Goal: Transaction & Acquisition: Purchase product/service

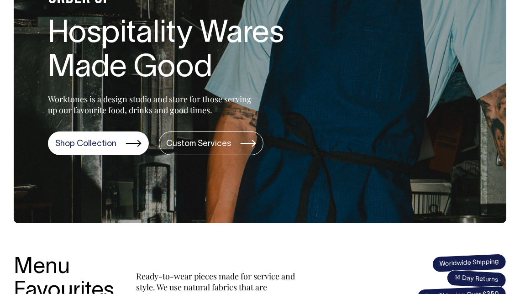
click at [89, 156] on section "ORDER UP Hospitality Wares Made Good Worktones is a design studio and store for…" at bounding box center [260, 67] width 493 height 311
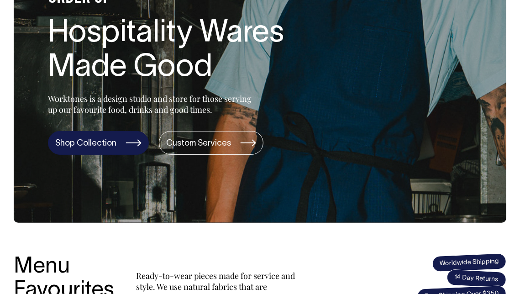
click at [103, 142] on link "Shop Collection" at bounding box center [98, 143] width 101 height 24
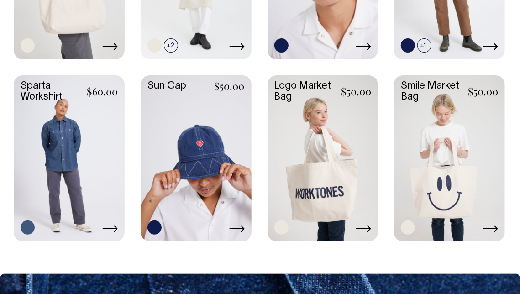
scroll to position [1365, 0]
click at [488, 227] on icon at bounding box center [491, 228] width 16 height 7
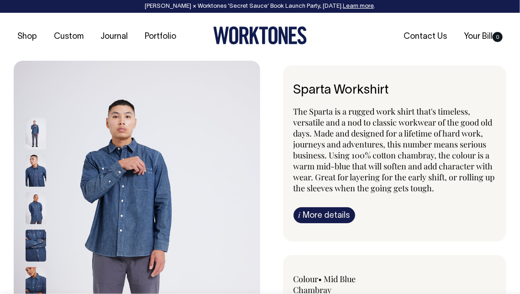
click at [32, 183] on img at bounding box center [36, 171] width 21 height 32
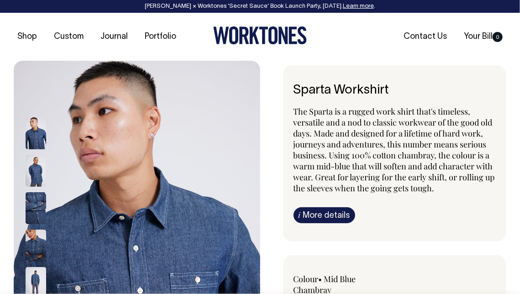
click at [32, 206] on img at bounding box center [36, 208] width 21 height 32
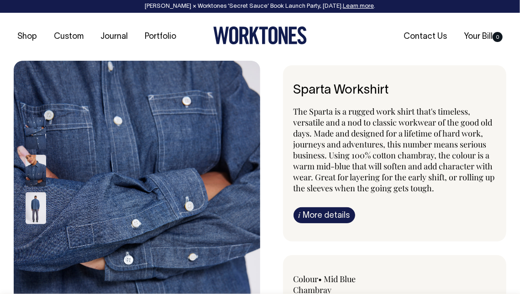
click at [37, 229] on div at bounding box center [48, 246] width 46 height 262
click at [41, 210] on img at bounding box center [36, 208] width 21 height 32
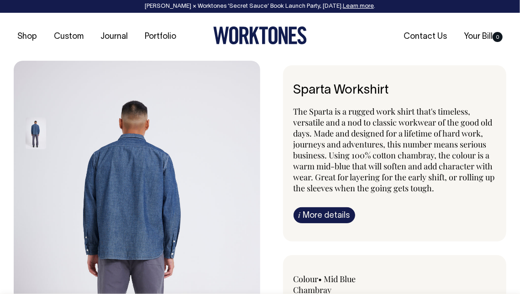
click at [36, 165] on div at bounding box center [48, 246] width 46 height 262
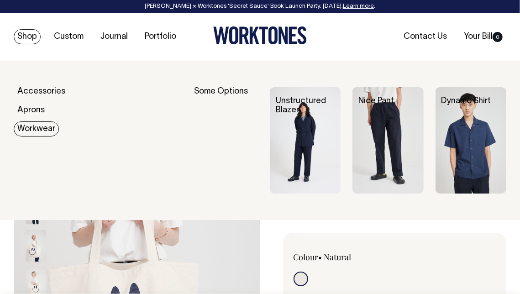
click at [33, 132] on link "Workwear" at bounding box center [36, 128] width 45 height 15
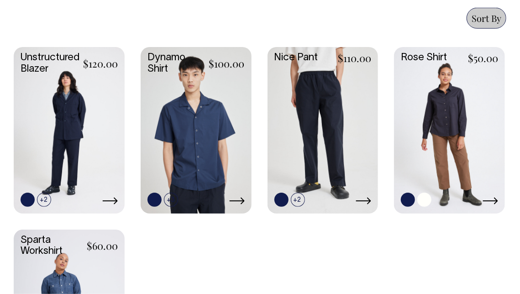
scroll to position [482, 0]
click at [440, 102] on link at bounding box center [449, 129] width 111 height 164
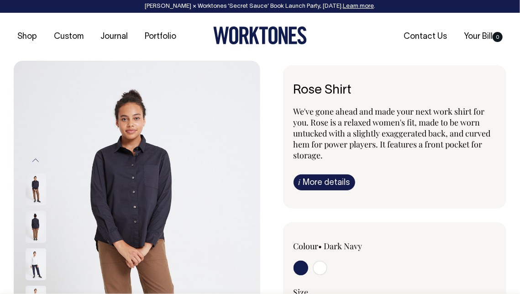
click at [325, 265] on input "radio" at bounding box center [320, 268] width 15 height 15
radio input "true"
select select "Off-White"
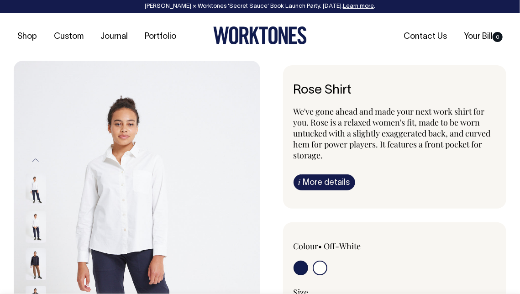
click at [40, 223] on img at bounding box center [36, 227] width 21 height 32
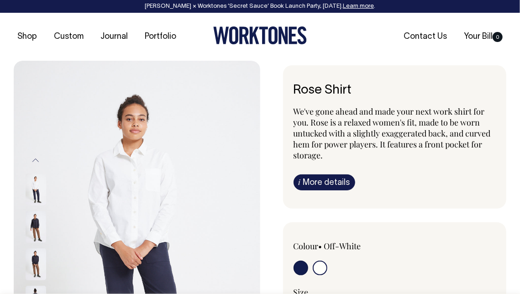
click at [32, 261] on img at bounding box center [36, 264] width 21 height 32
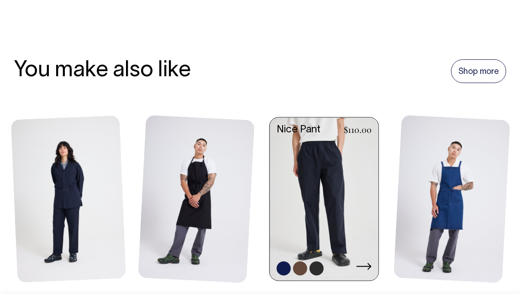
click at [308, 183] on link at bounding box center [324, 200] width 109 height 165
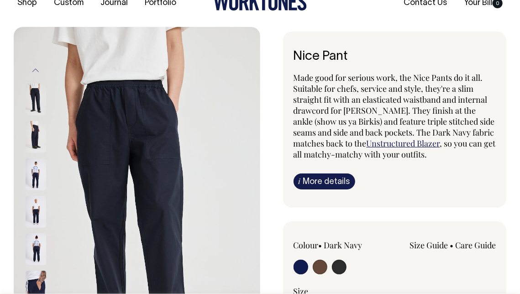
scroll to position [34, 0]
click at [32, 172] on img at bounding box center [36, 174] width 21 height 32
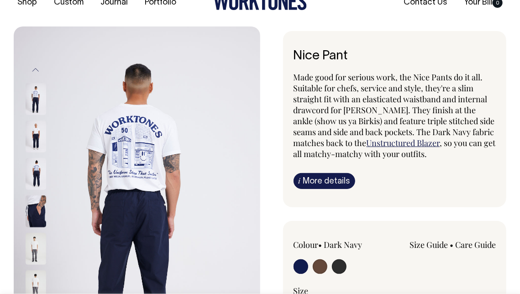
click at [35, 147] on img at bounding box center [36, 137] width 21 height 32
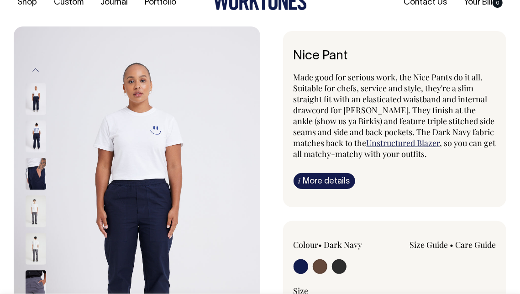
click at [33, 169] on img at bounding box center [36, 174] width 21 height 32
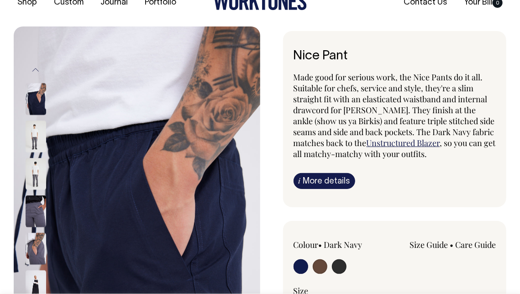
click at [31, 175] on img at bounding box center [36, 174] width 21 height 32
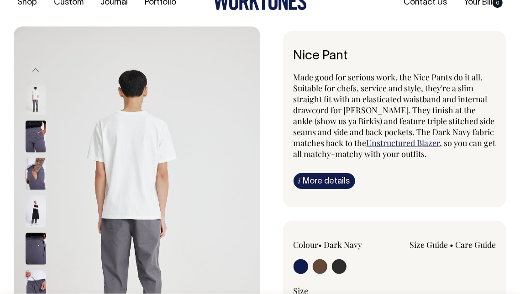
click at [32, 172] on img at bounding box center [36, 174] width 21 height 32
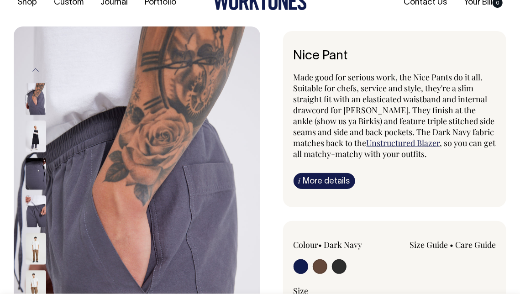
click at [31, 131] on img at bounding box center [36, 137] width 21 height 32
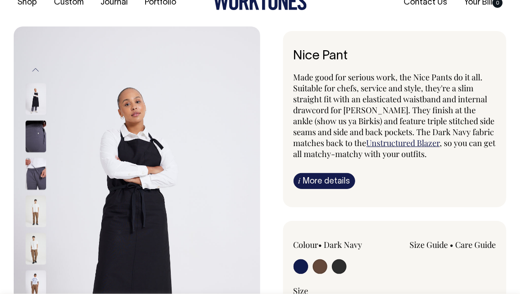
click at [35, 163] on div at bounding box center [48, 173] width 46 height 37
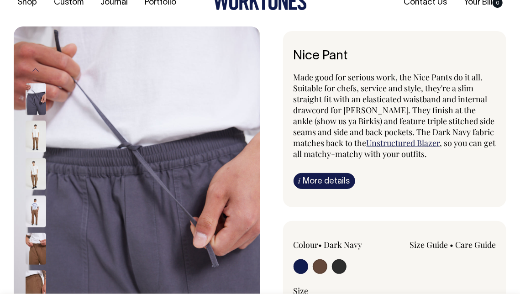
click at [32, 184] on img at bounding box center [36, 174] width 21 height 32
